Goal: Transaction & Acquisition: Purchase product/service

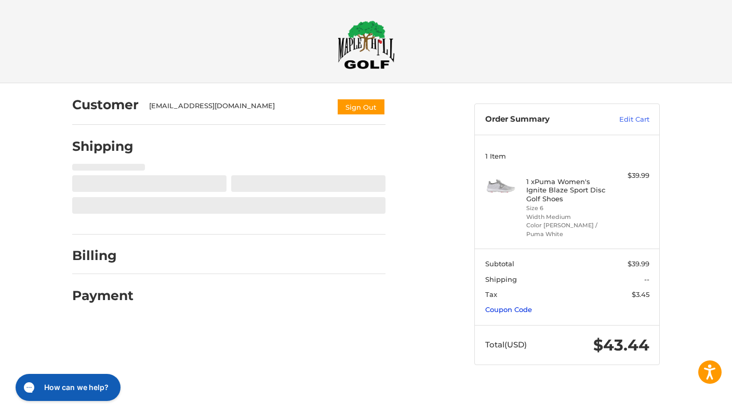
click at [528, 307] on link "Coupon Code" at bounding box center [508, 309] width 47 height 8
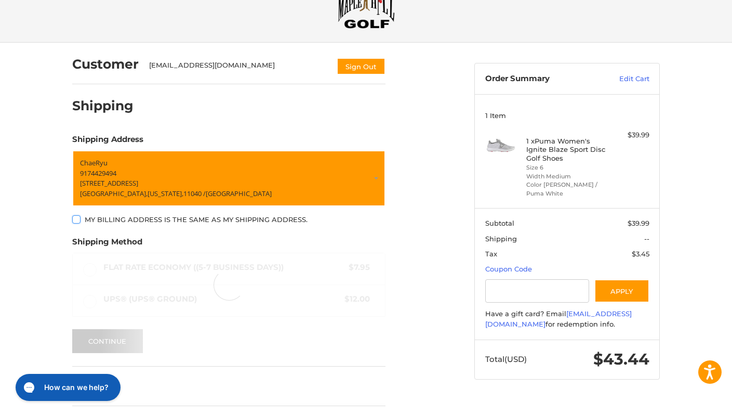
scroll to position [42, 0]
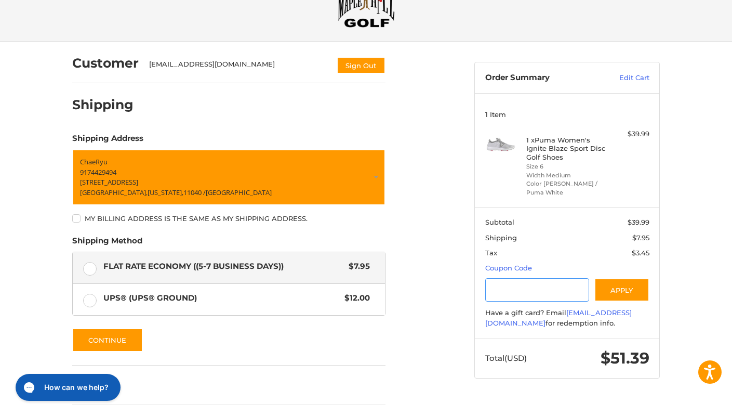
click at [545, 301] on input "Gift Certificate or Coupon Code" at bounding box center [537, 289] width 104 height 23
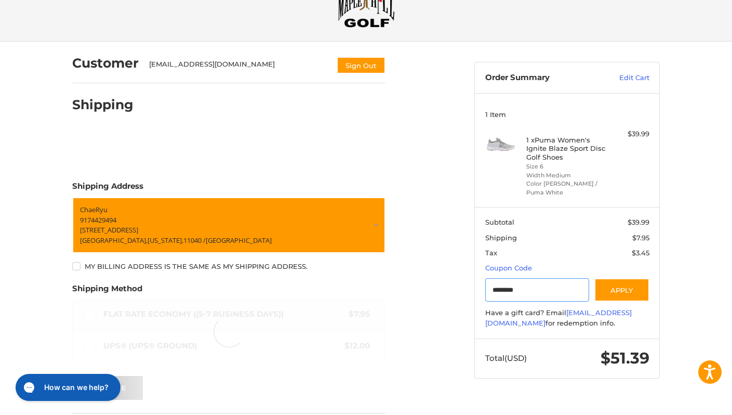
type input "********"
click at [618, 304] on section "Subtotal $39.99 Shipping $7.95 Tax $3.45 Coupon Code Gift Certificate or Coupon…" at bounding box center [567, 272] width 184 height 131
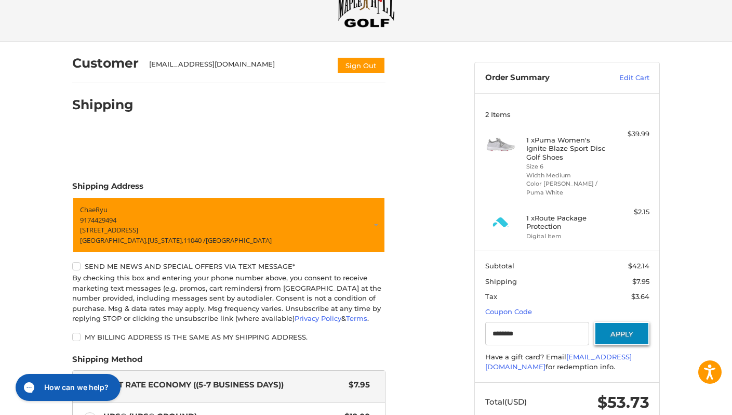
click at [629, 331] on button "Apply" at bounding box center [621, 333] width 55 height 23
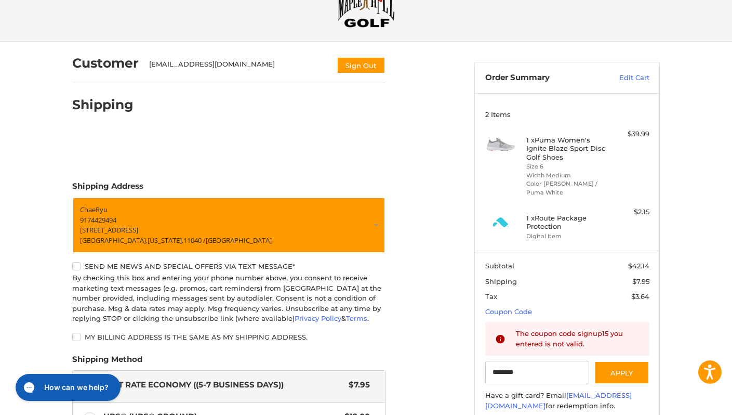
click at [619, 329] on div "The coupon code signup15 you entered is not valid." at bounding box center [578, 338] width 124 height 20
